Goal: Check status: Verify the current state of an ongoing process or item

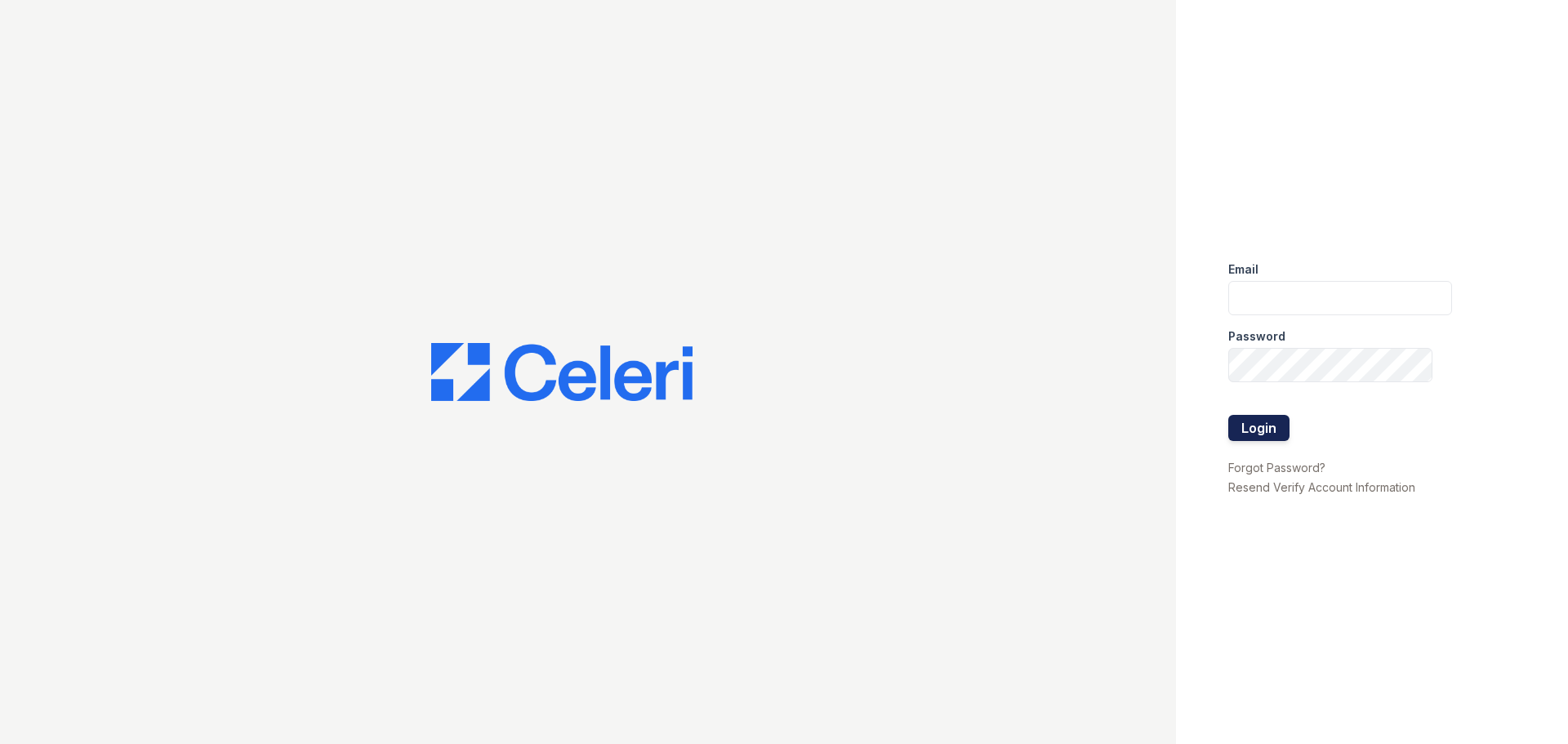
type input "[DOMAIN_NAME][EMAIL_ADDRESS][DOMAIN_NAME]"
click at [1267, 418] on button "Login" at bounding box center [1259, 427] width 61 height 26
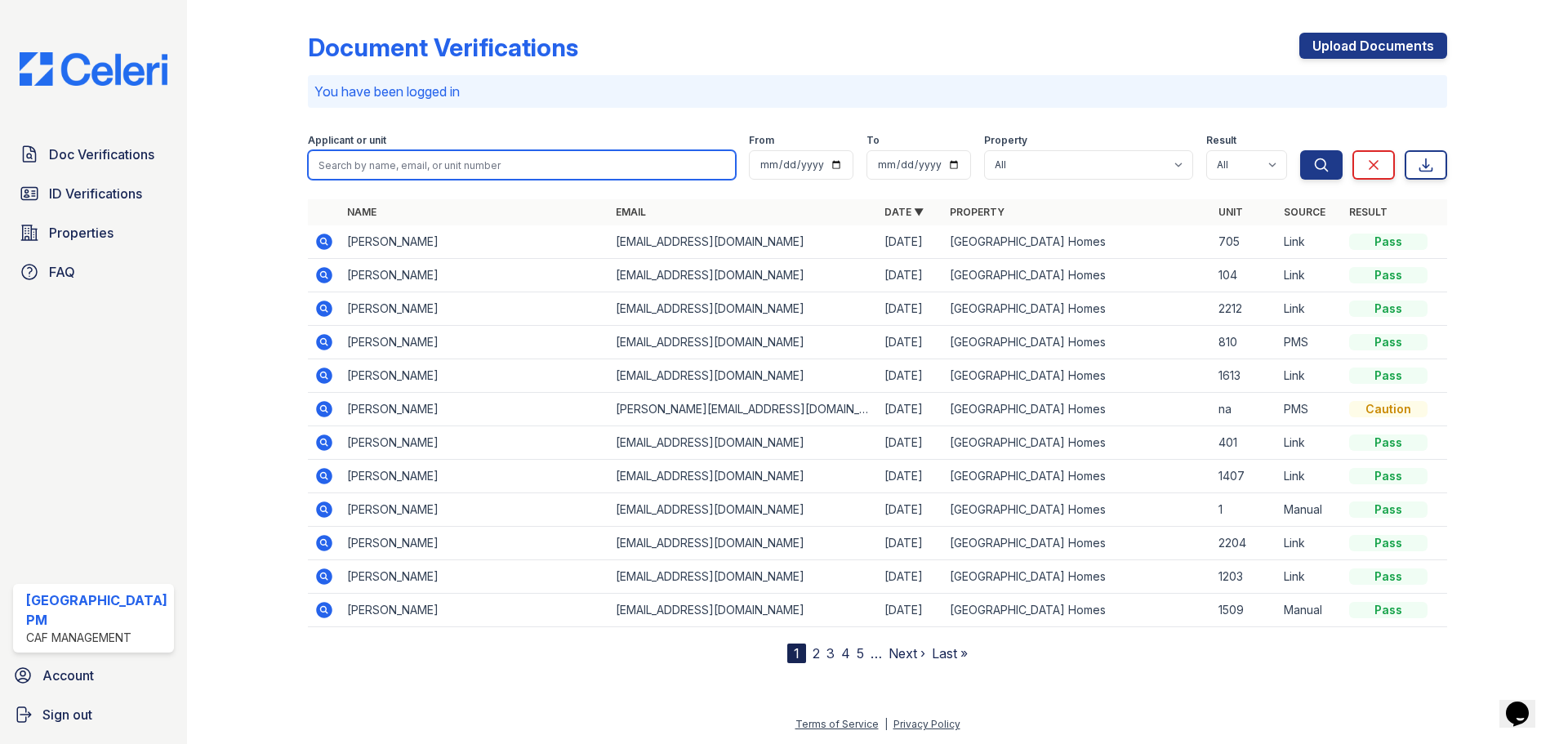
click at [487, 171] on input "search" at bounding box center [522, 164] width 428 height 29
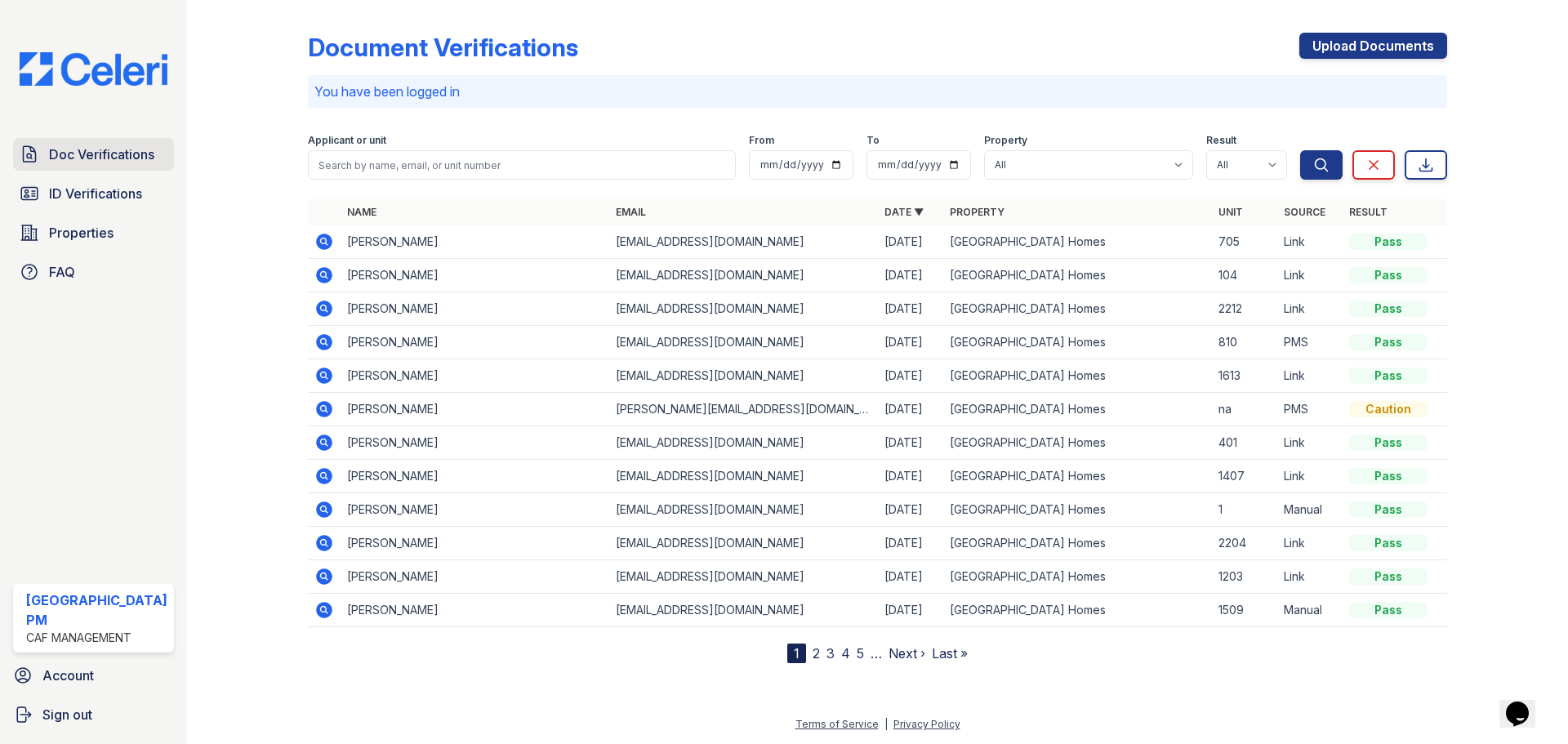
click at [96, 161] on span "Doc Verifications" at bounding box center [102, 155] width 105 height 19
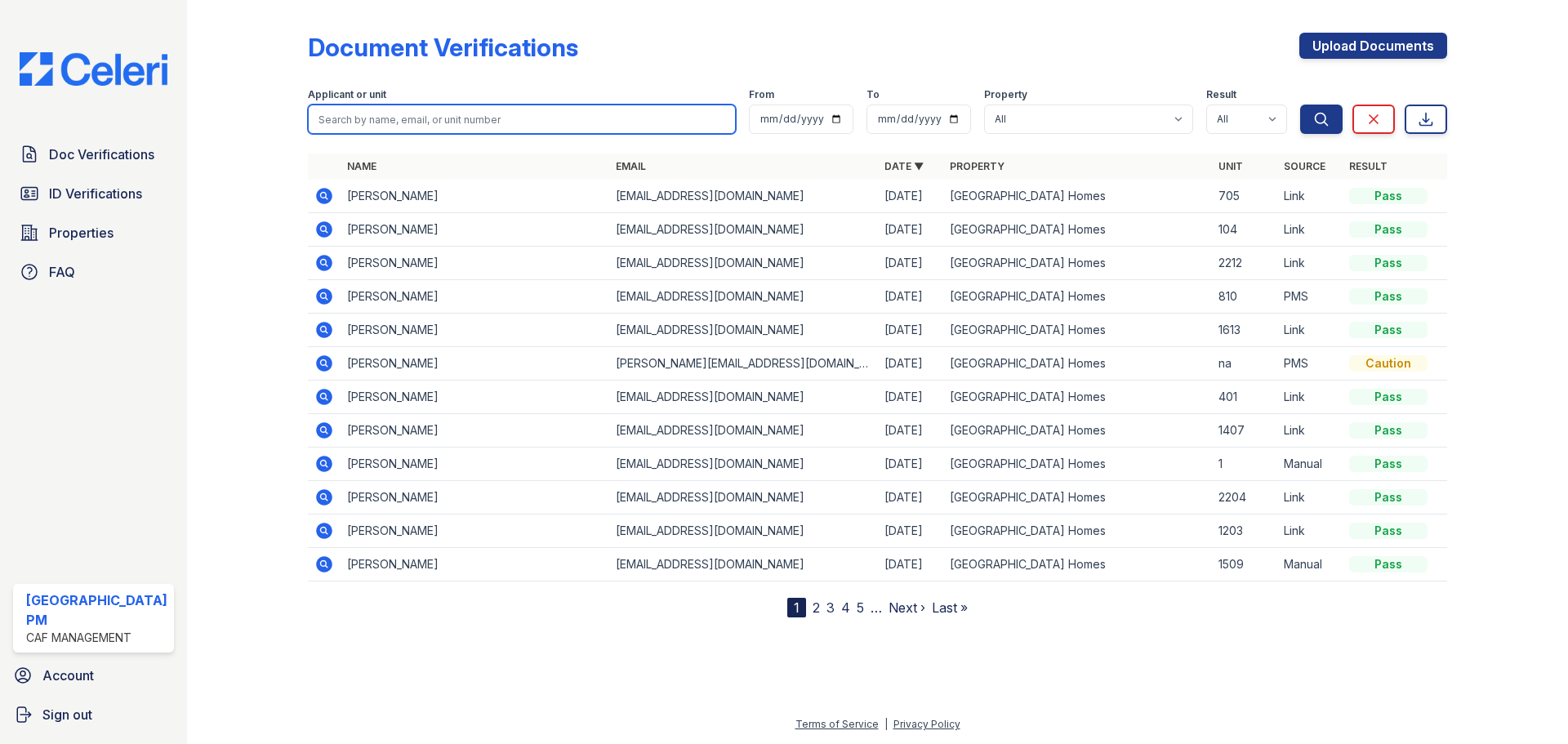
click at [453, 133] on input "search" at bounding box center [522, 119] width 428 height 29
click at [460, 119] on input "search" at bounding box center [522, 119] width 428 height 29
type input "[PERSON_NAME]"
click at [1300, 104] on button "Search" at bounding box center [1321, 119] width 43 height 29
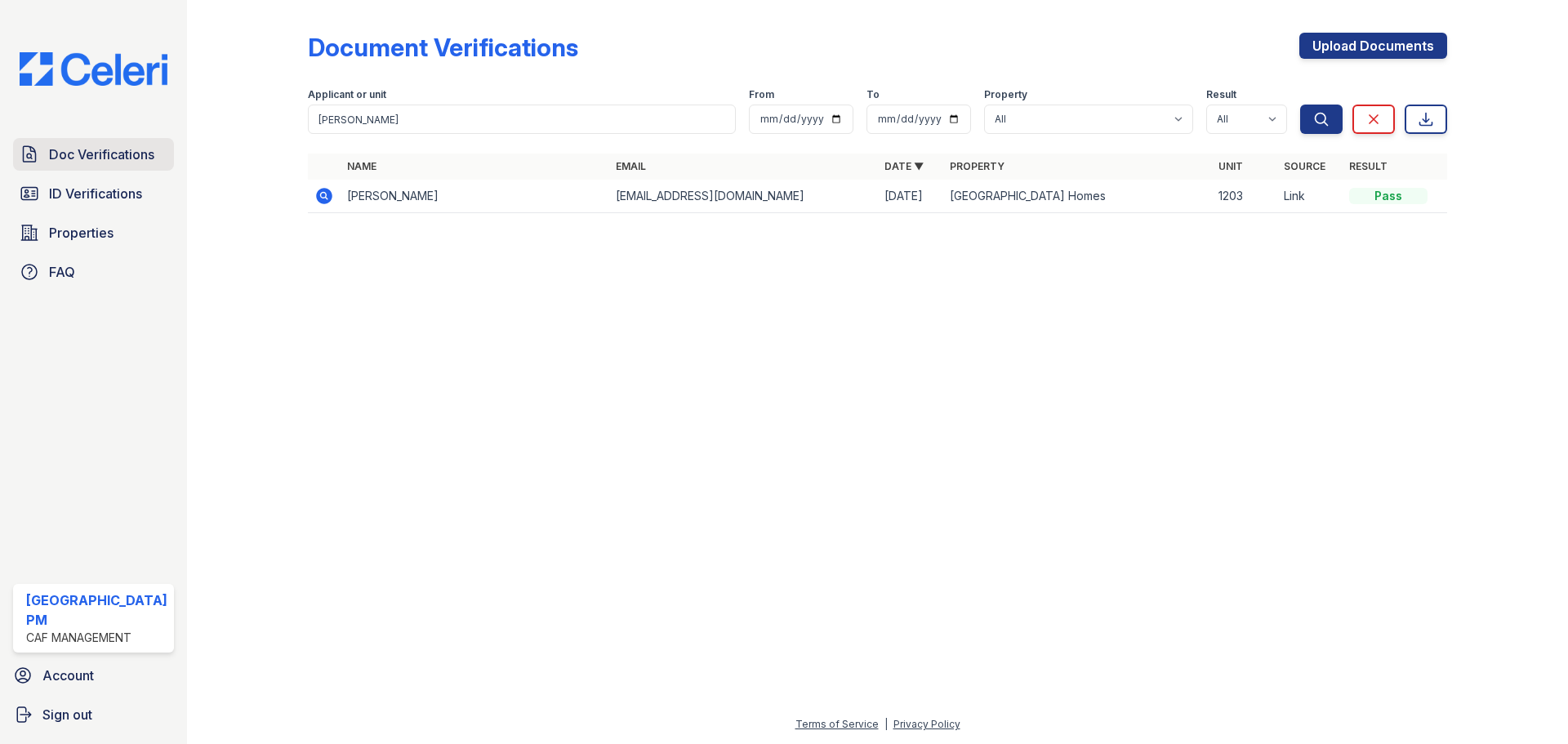
click at [119, 157] on span "Doc Verifications" at bounding box center [102, 155] width 105 height 19
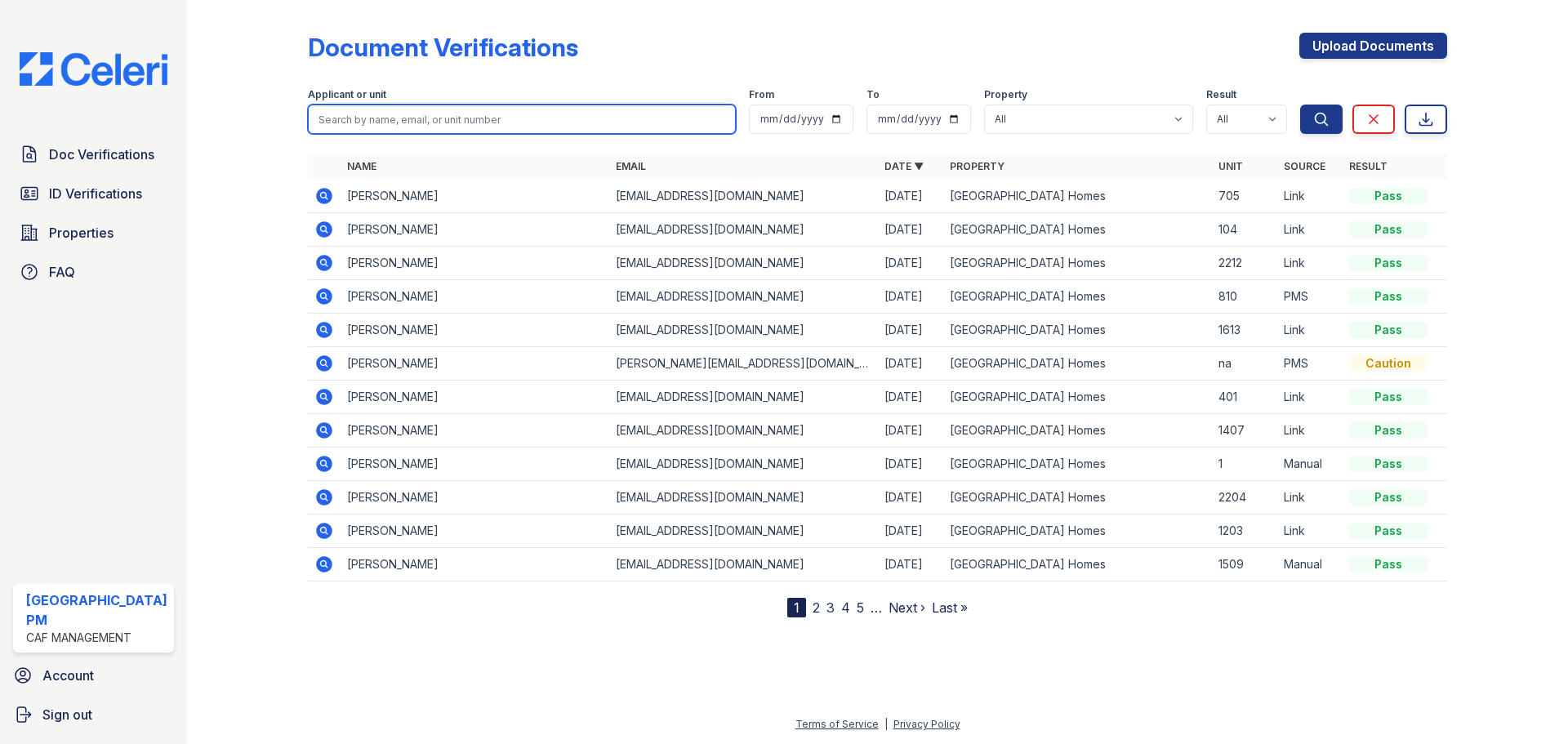
click at [430, 122] on input "search" at bounding box center [522, 119] width 428 height 29
type input "[PERSON_NAME]"
click at [1300, 104] on button "Search" at bounding box center [1321, 119] width 43 height 29
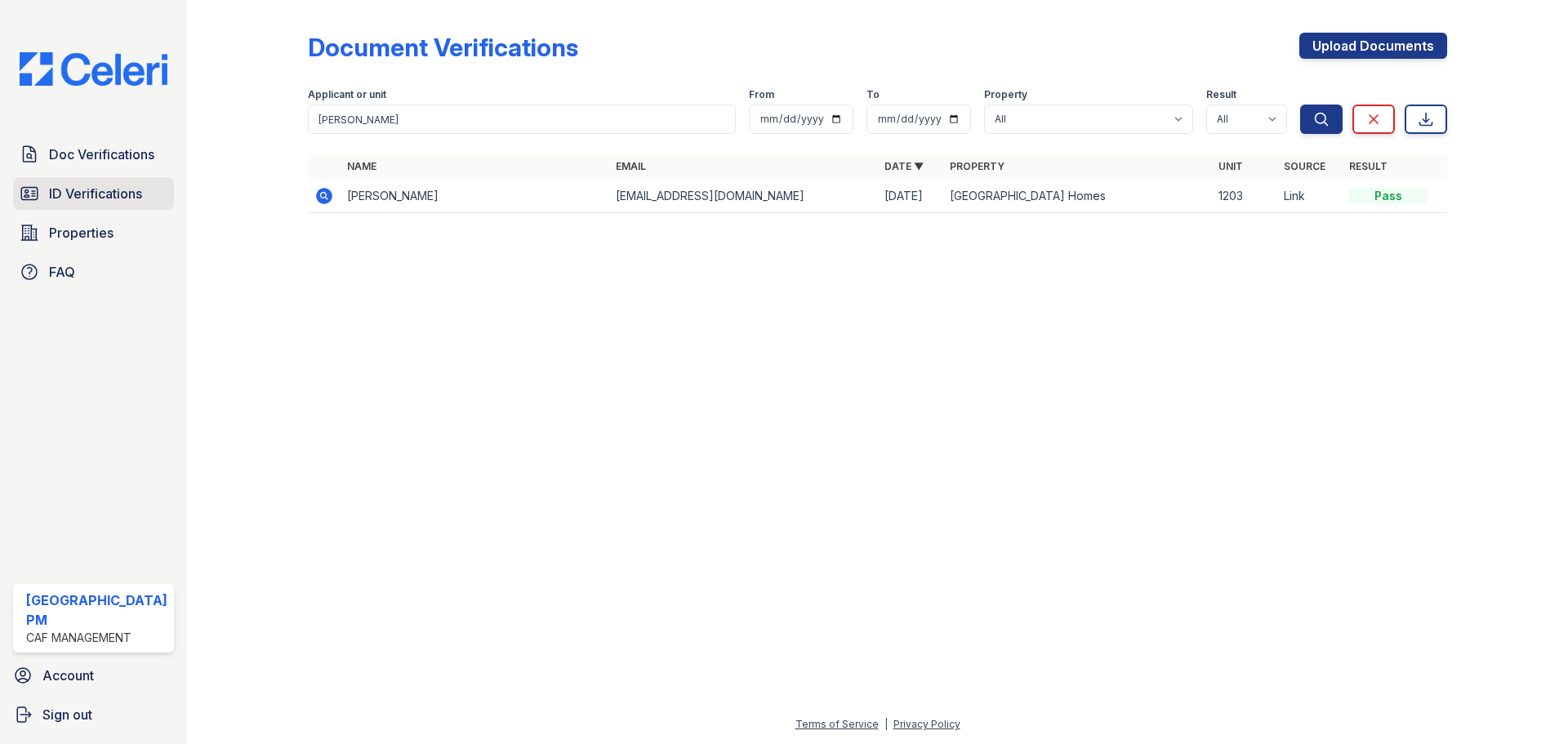
click at [60, 199] on span "ID Verifications" at bounding box center [96, 193] width 93 height 19
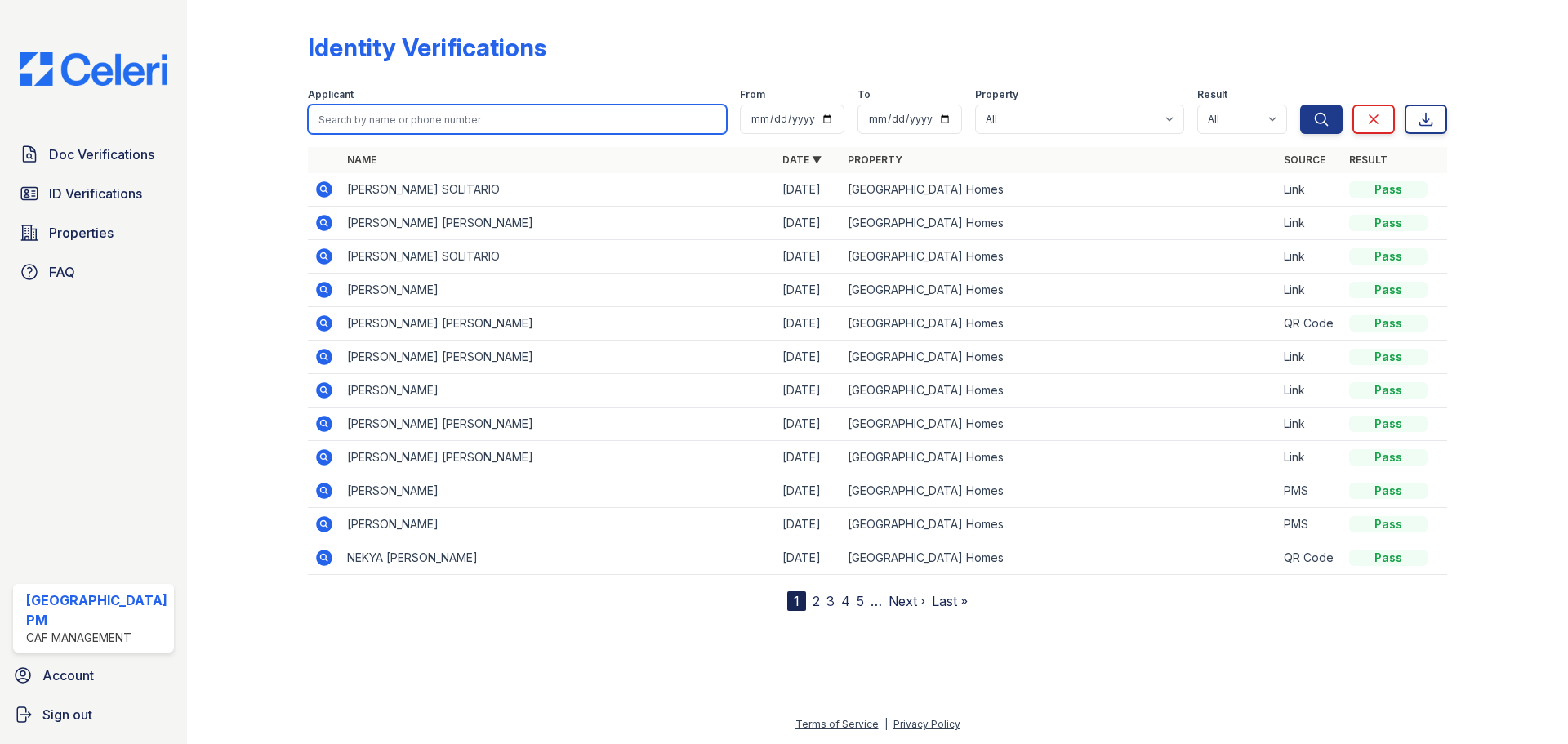
drag, startPoint x: 392, startPoint y: 118, endPoint x: 388, endPoint y: 126, distance: 8.9
click at [392, 118] on input "search" at bounding box center [517, 119] width 419 height 29
type input "[PERSON_NAME]"
click at [1300, 104] on button "Search" at bounding box center [1321, 119] width 43 height 29
